Goal: Information Seeking & Learning: Learn about a topic

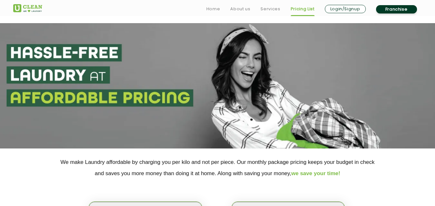
scroll to position [189, 0]
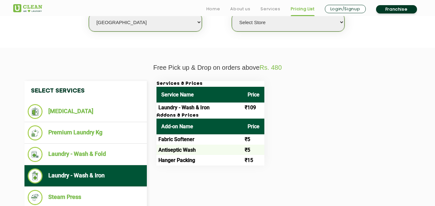
click at [111, 28] on select "Select city [GEOGRAPHIC_DATA] [GEOGRAPHIC_DATA] [GEOGRAPHIC_DATA] [GEOGRAPHIC_D…" at bounding box center [145, 22] width 113 height 18
select select "7"
click at [89, 13] on select "Select city [GEOGRAPHIC_DATA] [GEOGRAPHIC_DATA] [GEOGRAPHIC_DATA] [GEOGRAPHIC_D…" at bounding box center [145, 22] width 113 height 18
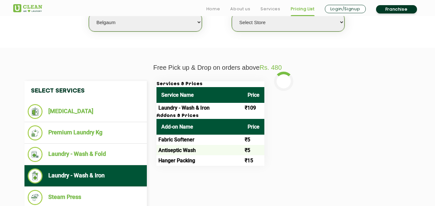
select select "0"
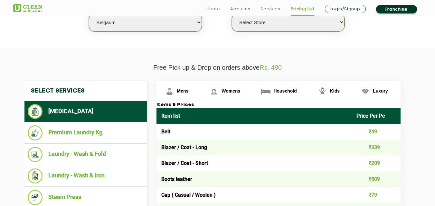
drag, startPoint x: 111, startPoint y: 28, endPoint x: 100, endPoint y: 23, distance: 12.0
click at [100, 23] on select "Select city [GEOGRAPHIC_DATA] [GEOGRAPHIC_DATA] [GEOGRAPHIC_DATA] [GEOGRAPHIC_D…" at bounding box center [145, 22] width 113 height 18
select select "160"
click at [89, 13] on select "Select city [GEOGRAPHIC_DATA] [GEOGRAPHIC_DATA] [GEOGRAPHIC_DATA] [GEOGRAPHIC_D…" at bounding box center [145, 22] width 113 height 18
select select "0"
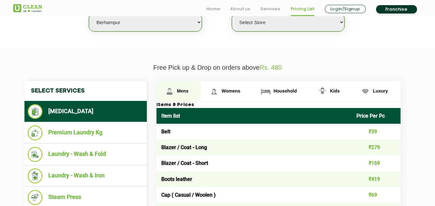
click at [181, 93] on span "Mens" at bounding box center [183, 91] width 12 height 5
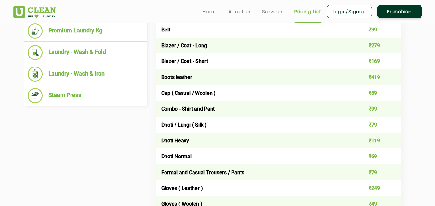
scroll to position [152, 0]
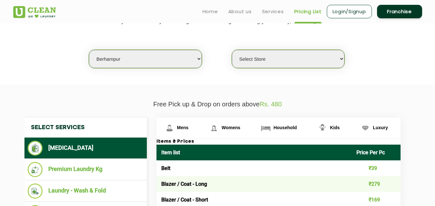
click at [113, 65] on select "Select city [GEOGRAPHIC_DATA] [GEOGRAPHIC_DATA] [GEOGRAPHIC_DATA] [GEOGRAPHIC_D…" at bounding box center [145, 59] width 113 height 18
select select "128"
click at [89, 50] on select "Select city [GEOGRAPHIC_DATA] [GEOGRAPHIC_DATA] [GEOGRAPHIC_DATA] [GEOGRAPHIC_D…" at bounding box center [145, 59] width 113 height 18
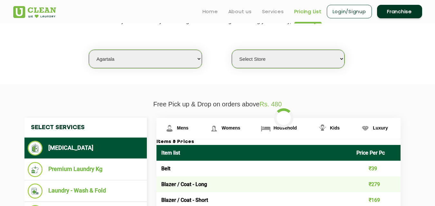
select select "0"
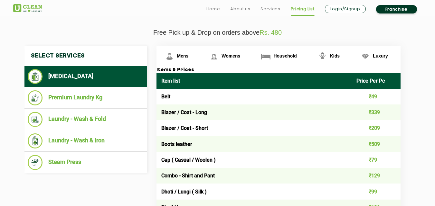
scroll to position [225, 0]
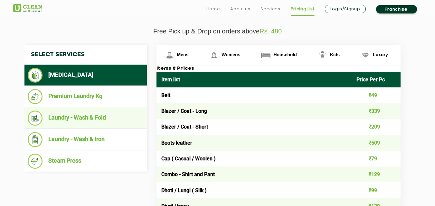
click at [94, 118] on li "Laundry - Wash & Fold" at bounding box center [86, 118] width 116 height 15
